Goal: Check status: Check status

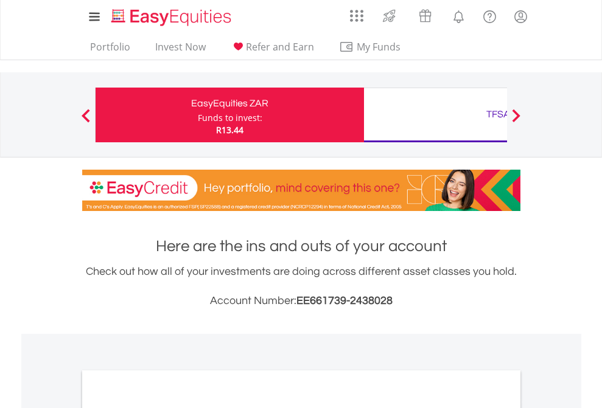
click at [198, 115] on div "Funds to invest:" at bounding box center [230, 118] width 64 height 12
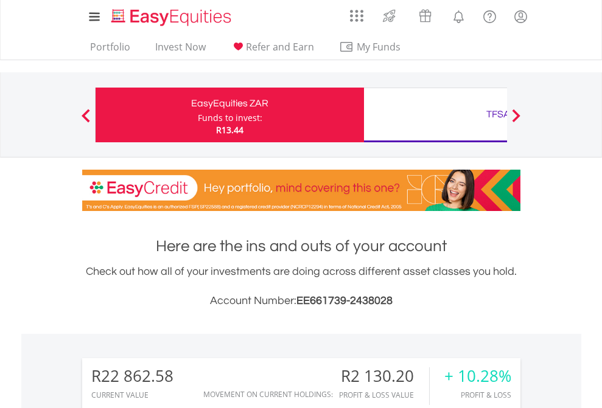
scroll to position [117, 191]
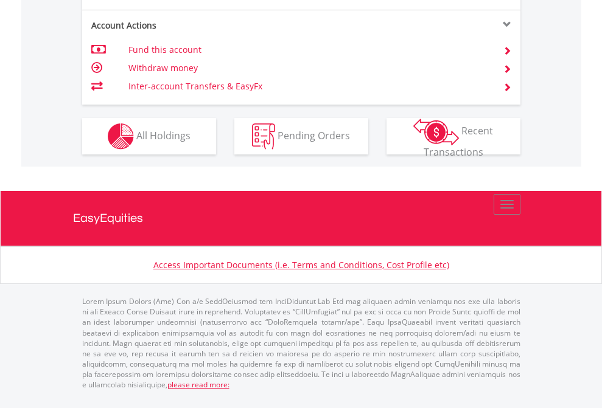
scroll to position [1239, 0]
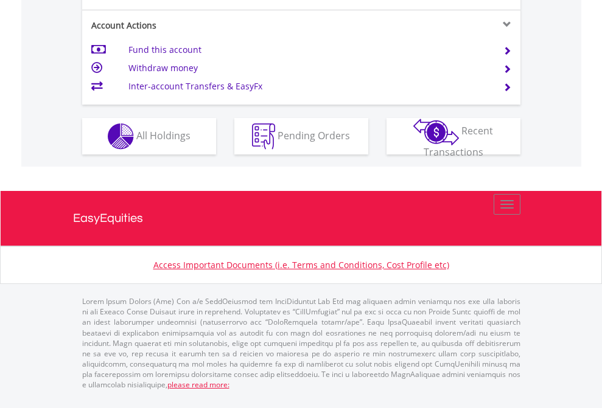
scroll to position [1142, 0]
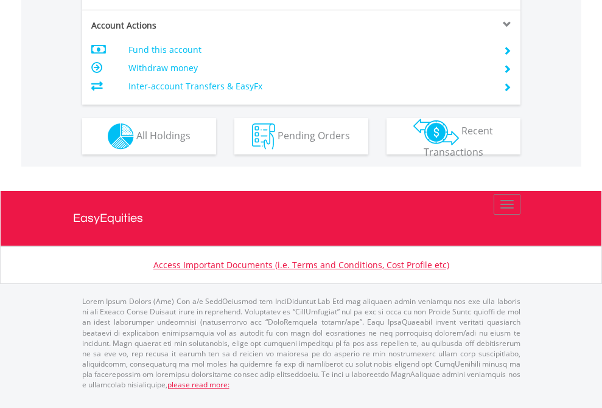
scroll to position [1166, 0]
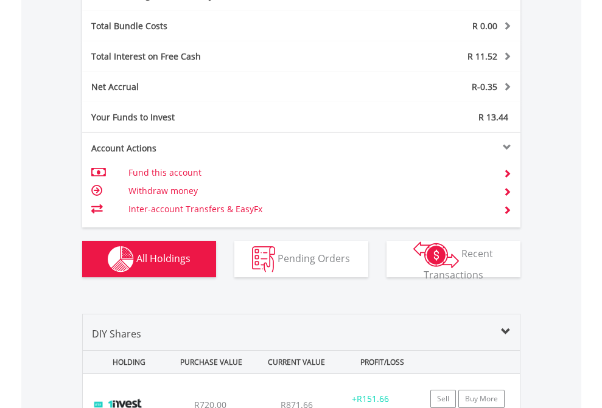
scroll to position [1451, 0]
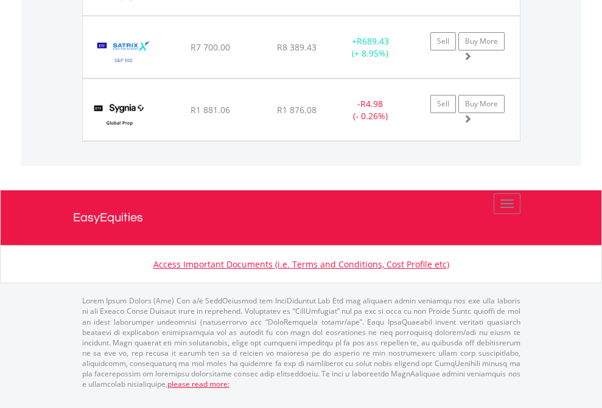
scroll to position [117, 191]
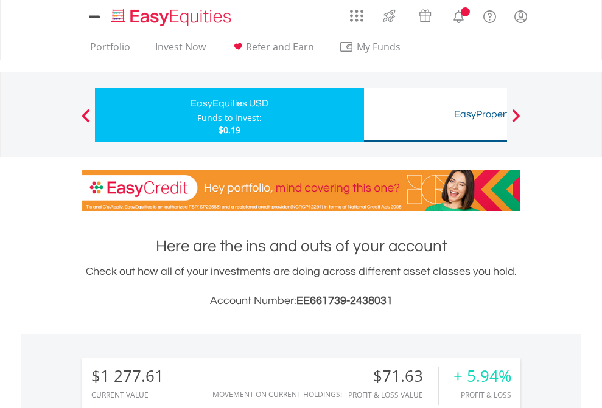
scroll to position [117, 191]
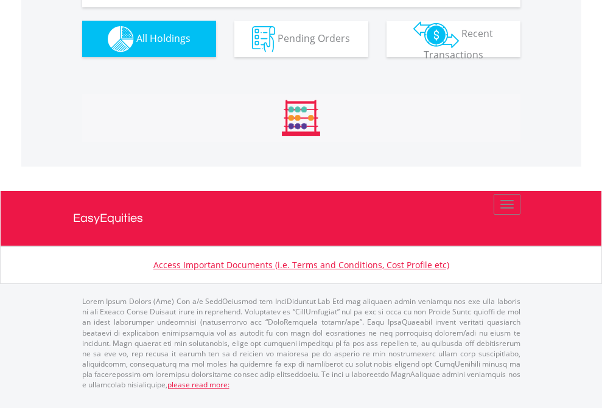
scroll to position [1378, 0]
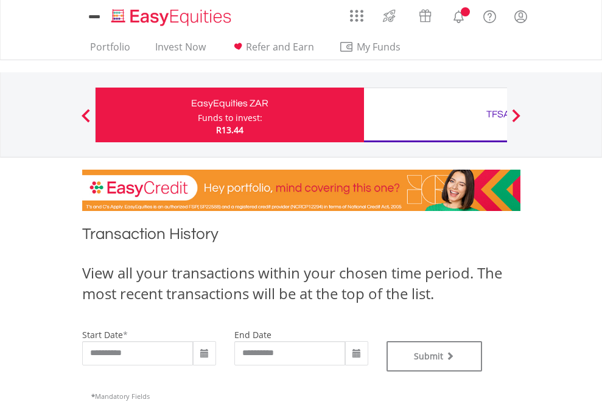
type input "**********"
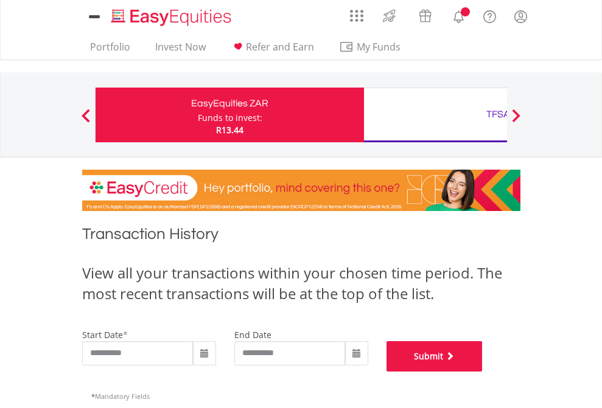
click at [483, 372] on button "Submit" at bounding box center [434, 356] width 96 height 30
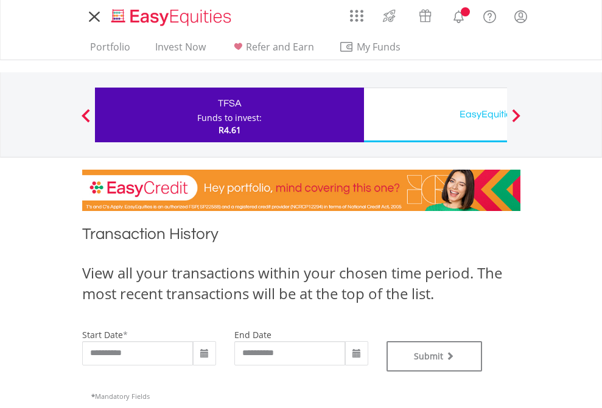
type input "**********"
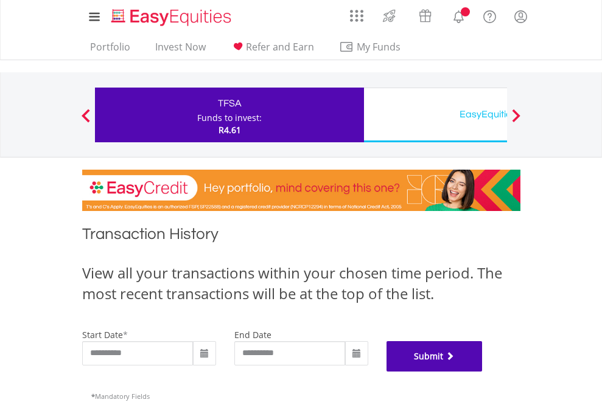
click at [483, 372] on button "Submit" at bounding box center [434, 356] width 96 height 30
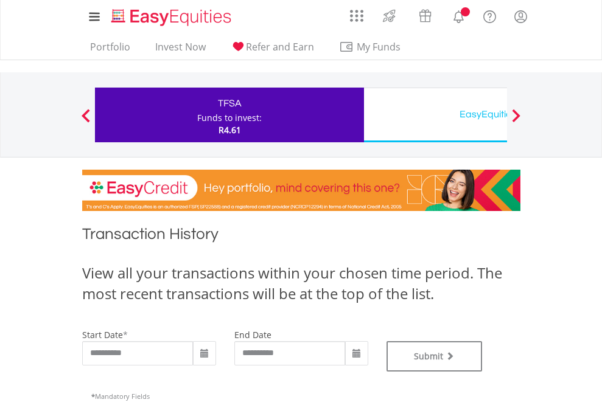
click at [435, 115] on div "EasyEquities USD" at bounding box center [498, 114] width 254 height 17
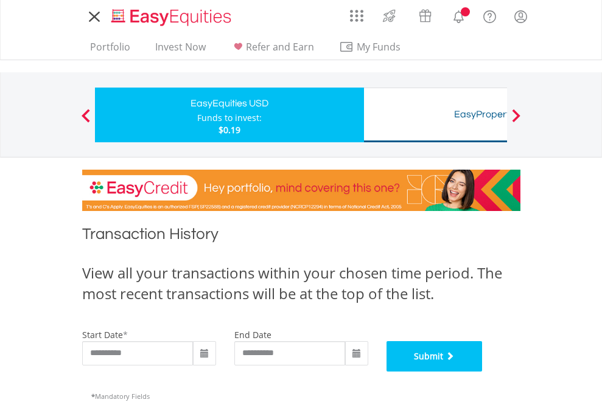
click at [483, 372] on button "Submit" at bounding box center [434, 356] width 96 height 30
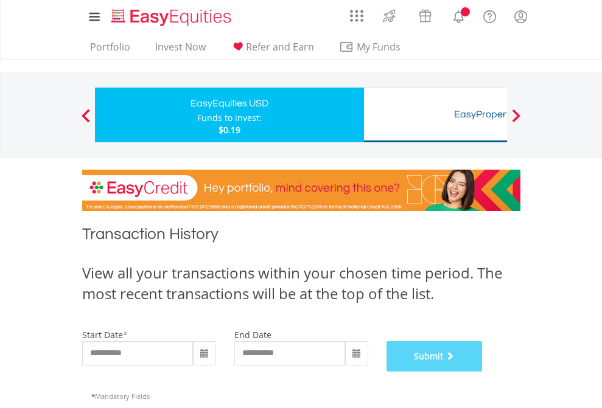
scroll to position [493, 0]
